Goal: Ask a question

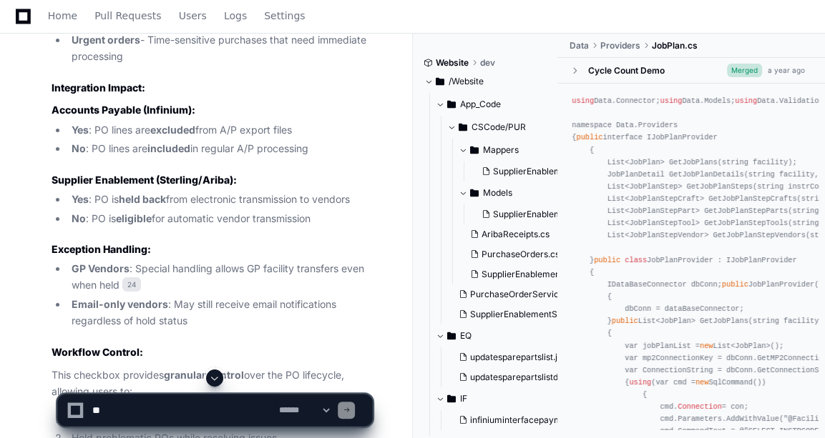
scroll to position [5982, 0]
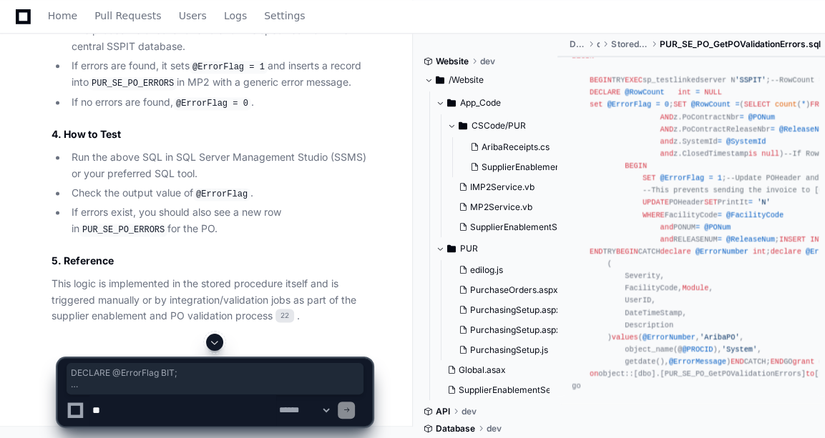
scroll to position [24740, 0]
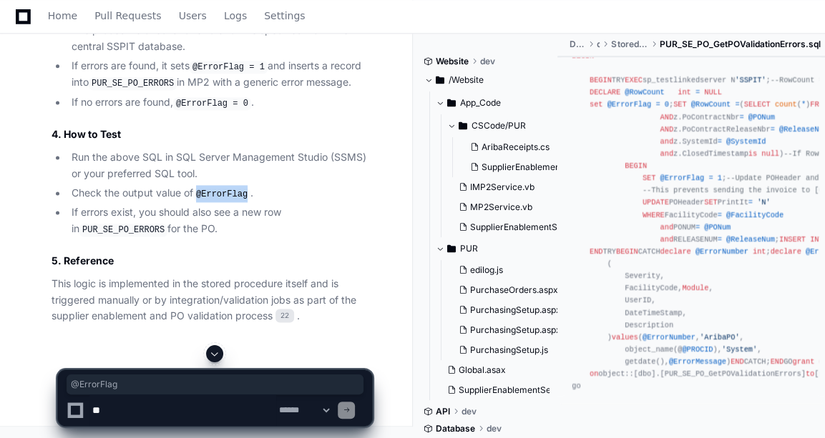
drag, startPoint x: 199, startPoint y: 222, endPoint x: 246, endPoint y: 225, distance: 47.2
click at [246, 201] on code "@ErrorFlag" at bounding box center [221, 194] width 57 height 13
copy code "@ErrorFlag"
click at [145, 416] on textarea at bounding box center [182, 410] width 187 height 31
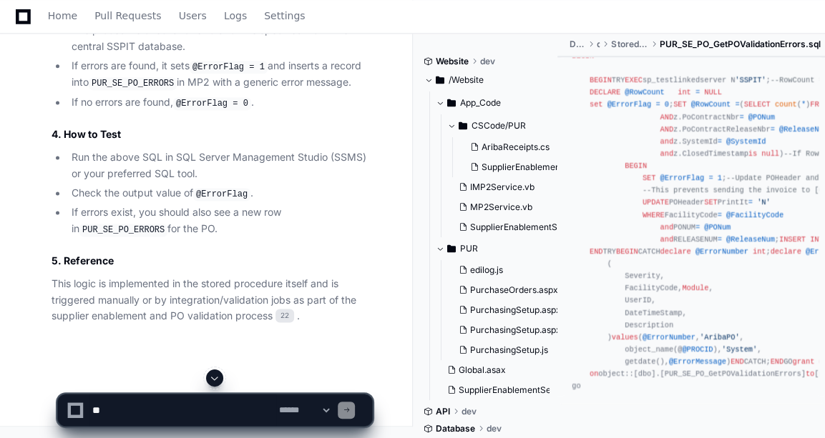
click at [135, 309] on p "This logic is implemented in the stored procedure itself and is triggered manua…" at bounding box center [211, 300] width 320 height 49
click at [115, 410] on textarea at bounding box center [182, 410] width 187 height 31
paste textarea "**********"
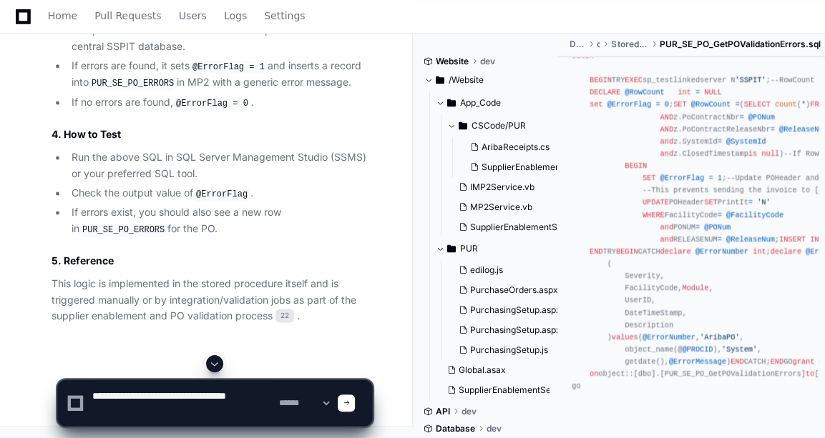
type textarea "**********"
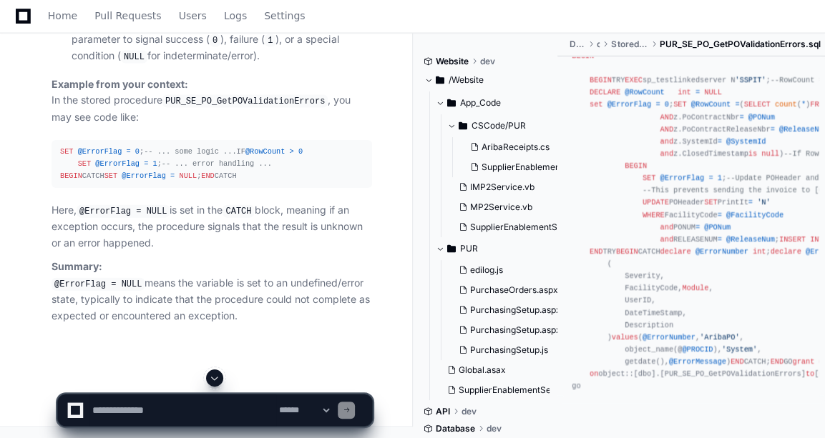
scroll to position [25455, 0]
click at [147, 412] on textarea at bounding box center [182, 410] width 187 height 31
